Goal: Information Seeking & Learning: Understand process/instructions

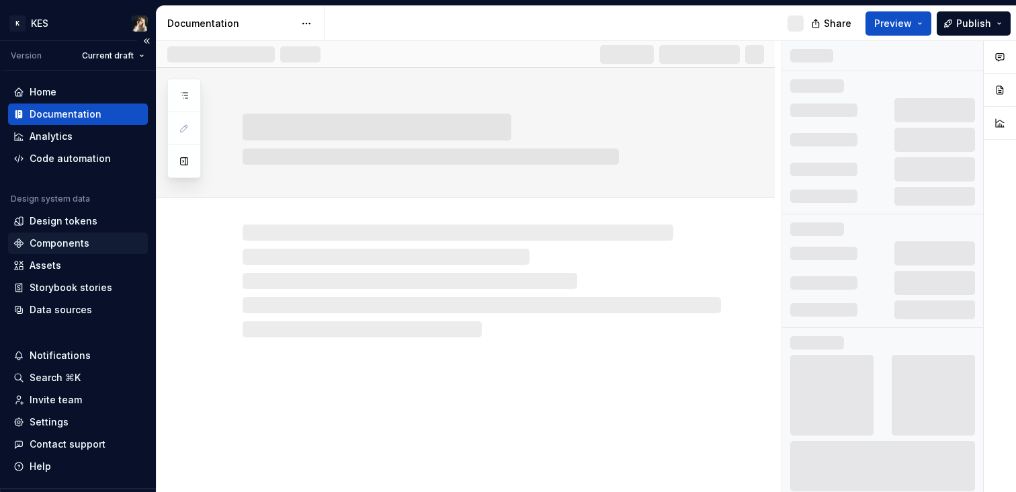
click at [72, 238] on div "Components" at bounding box center [60, 242] width 60 height 13
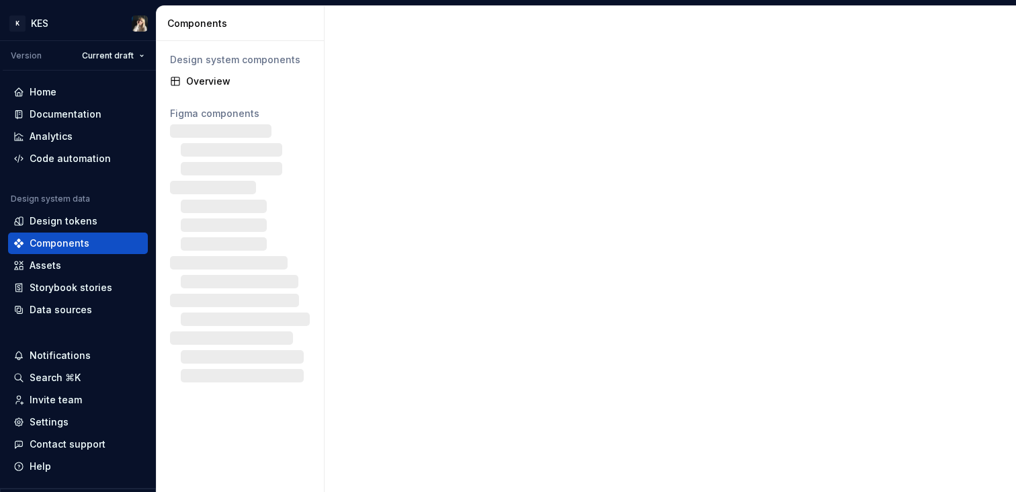
click at [1004, 26] on div at bounding box center [669, 249] width 691 height 486
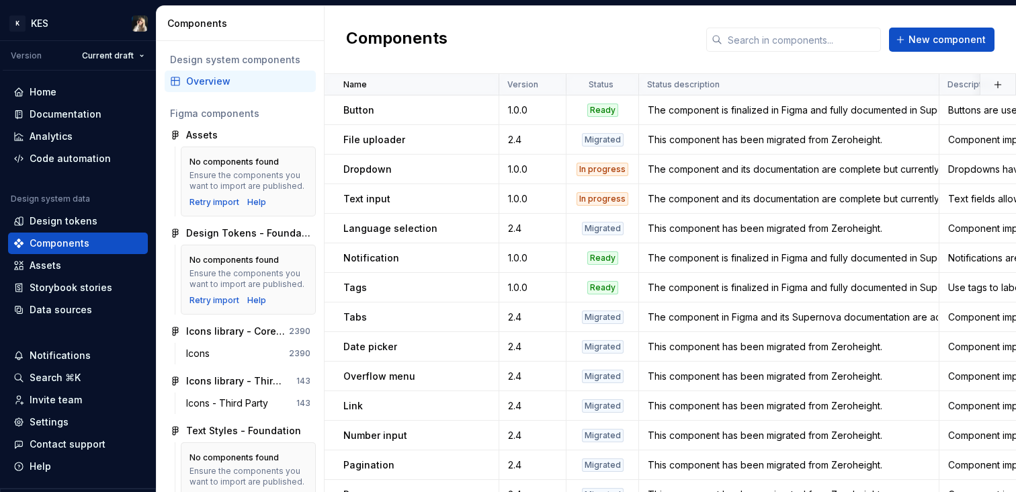
click at [992, 15] on div "Components New component" at bounding box center [669, 40] width 691 height 68
click at [71, 110] on div "Documentation" at bounding box center [66, 113] width 72 height 13
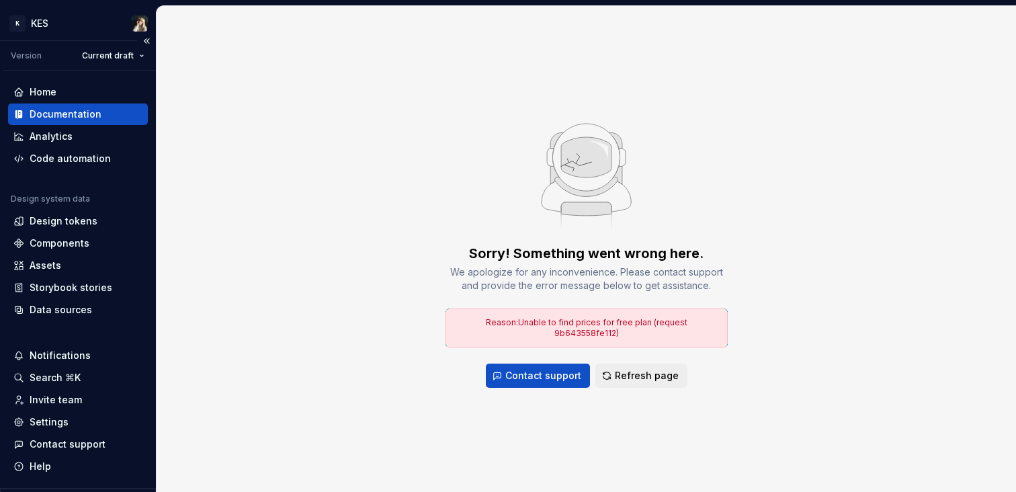
click at [60, 114] on div "Documentation" at bounding box center [66, 113] width 72 height 13
click at [69, 137] on div "Analytics" at bounding box center [51, 136] width 43 height 13
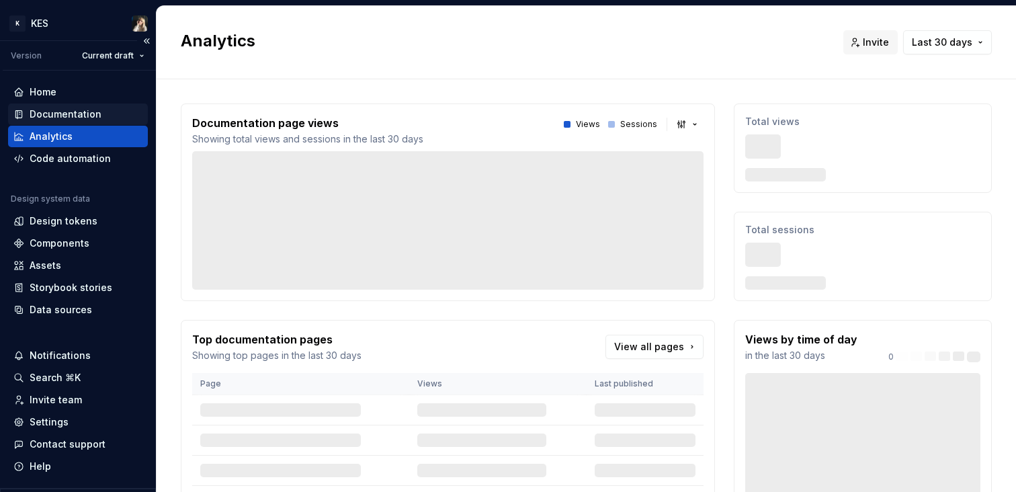
click at [76, 110] on div "Documentation" at bounding box center [66, 113] width 72 height 13
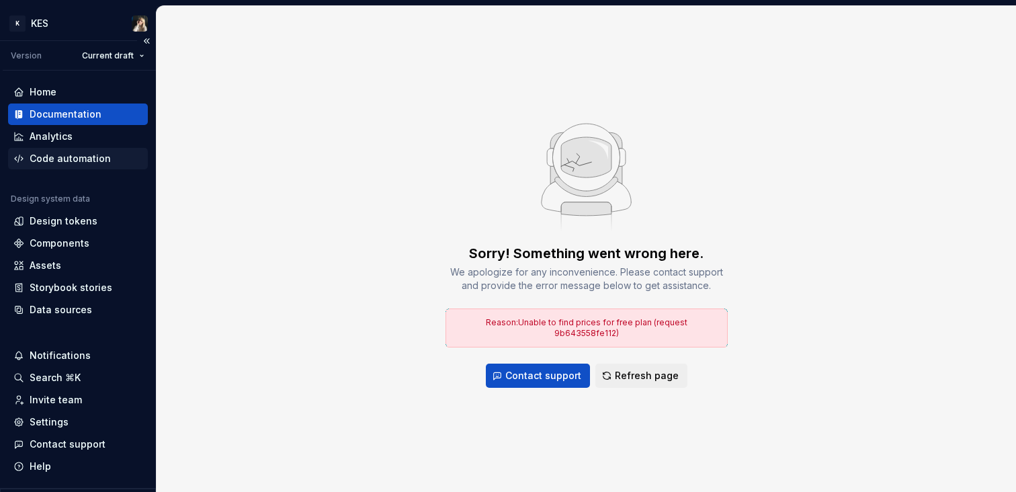
click at [46, 152] on div "Code automation" at bounding box center [70, 158] width 81 height 13
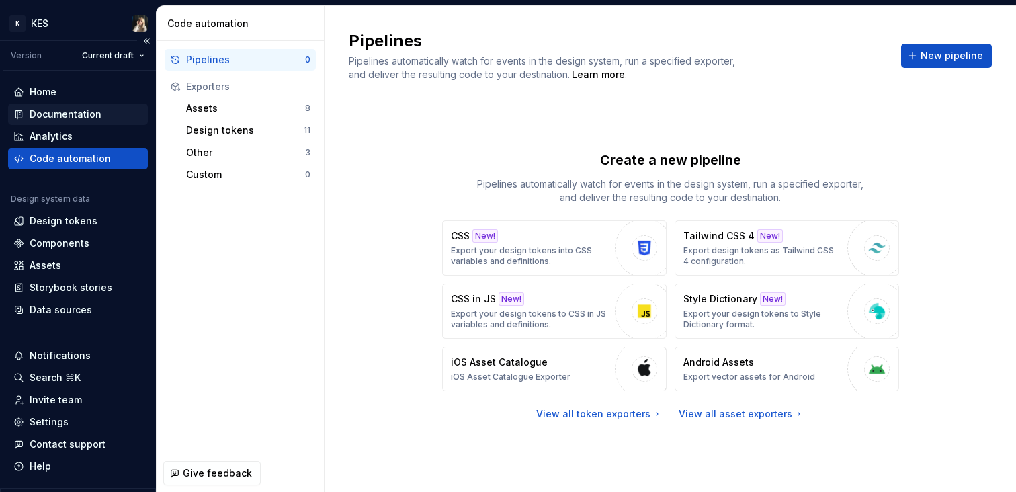
click at [81, 113] on div "Documentation" at bounding box center [66, 113] width 72 height 13
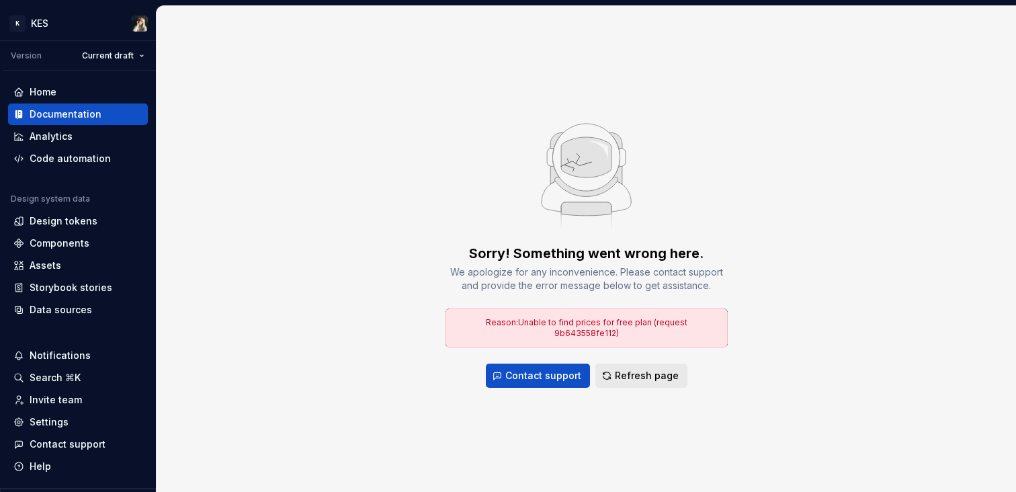
click at [654, 382] on button "Refresh page" at bounding box center [641, 375] width 92 height 24
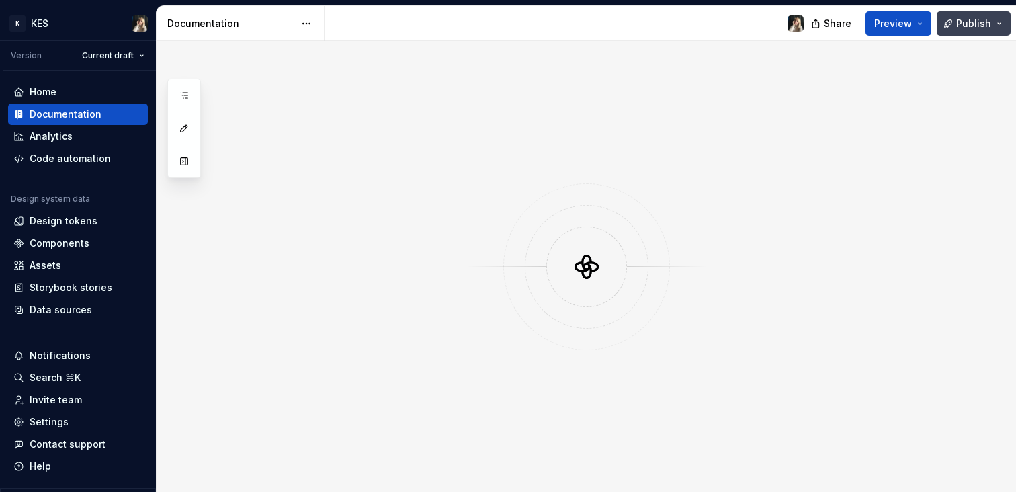
click at [1006, 18] on button "Publish" at bounding box center [973, 23] width 74 height 24
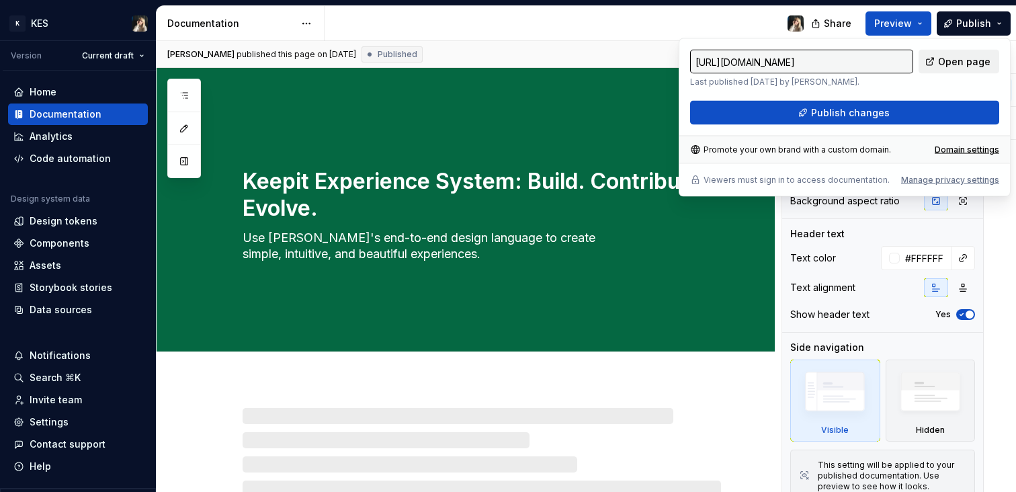
click at [983, 56] on span "Open page" at bounding box center [964, 61] width 52 height 13
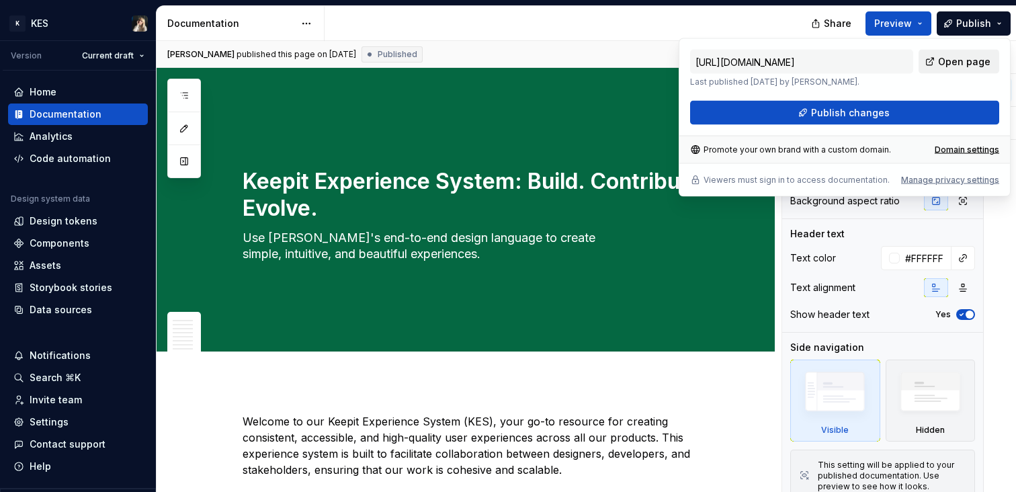
type textarea "*"
